Goal: Check status: Check status

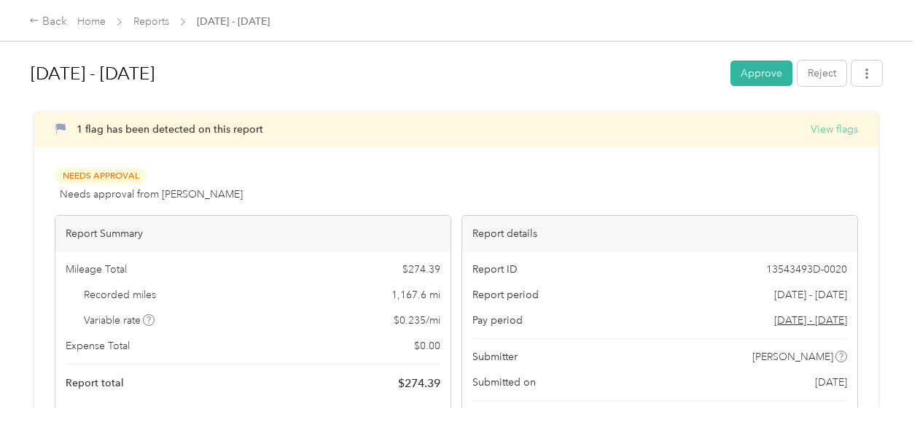
click at [842, 130] on button "View flags" at bounding box center [833, 129] width 47 height 15
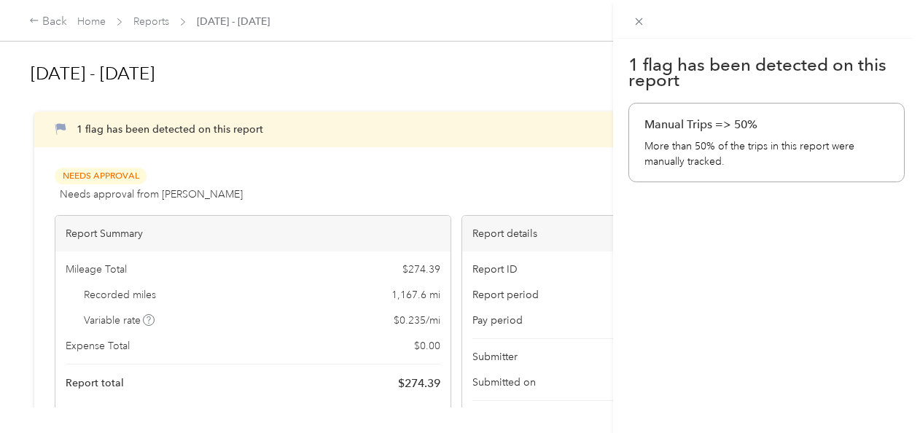
click at [805, 249] on div "1 flag has been detected on this report Manual Trips => 50% More than 50% of th…" at bounding box center [766, 255] width 307 height 433
click at [636, 17] on icon at bounding box center [639, 21] width 12 height 12
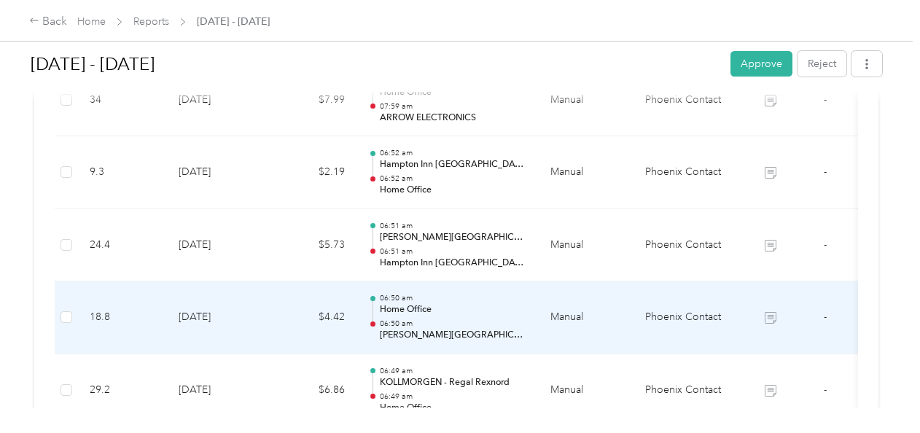
scroll to position [1458, 0]
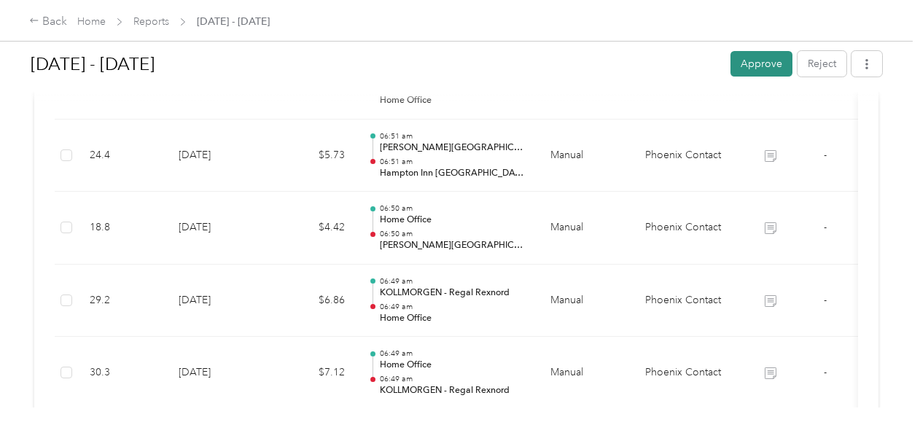
click at [751, 62] on button "Approve" at bounding box center [761, 64] width 62 height 26
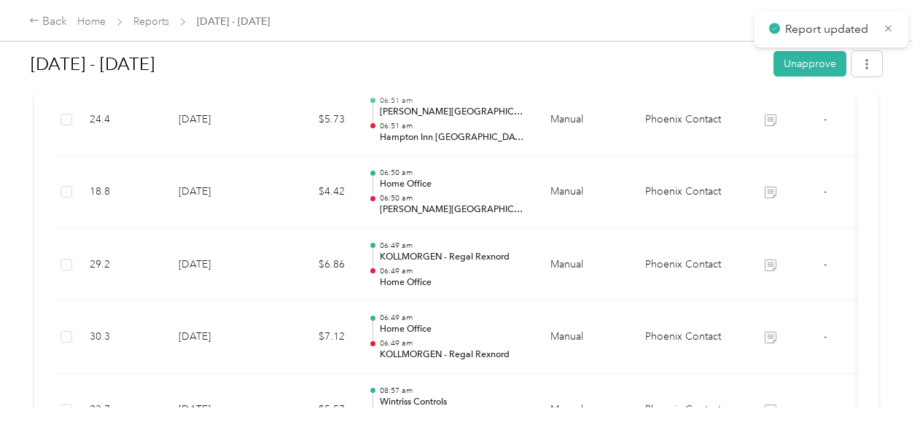
scroll to position [1422, 0]
